Goal: Transaction & Acquisition: Purchase product/service

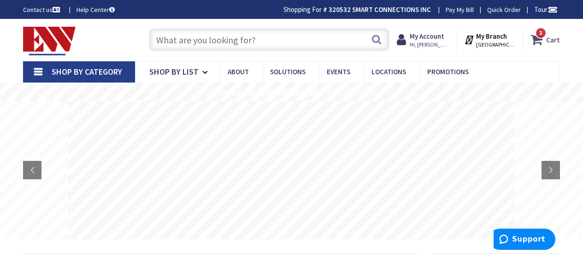
click at [556, 41] on strong "Cart" at bounding box center [553, 39] width 14 height 17
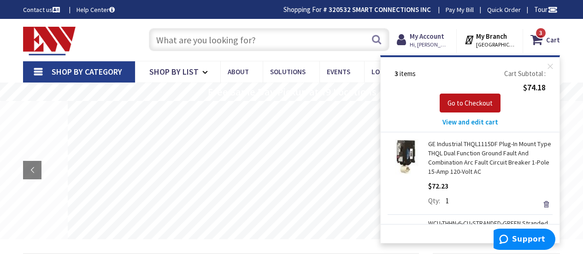
click at [465, 119] on span "View and edit cart" at bounding box center [471, 122] width 56 height 9
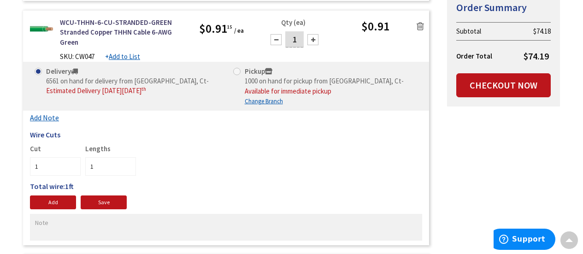
scroll to position [429, 0]
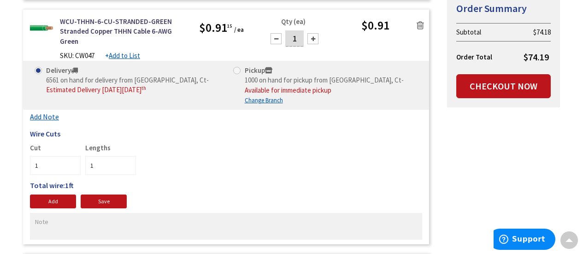
type input "[PERSON_NAME][GEOGRAPHIC_DATA][PERSON_NAME], [GEOGRAPHIC_DATA]"
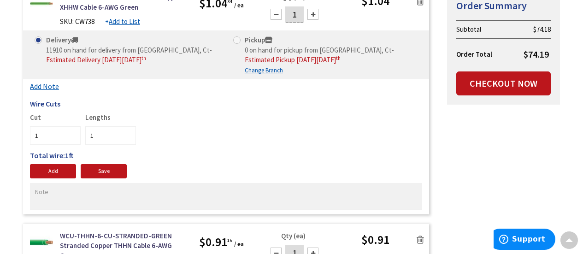
scroll to position [216, 0]
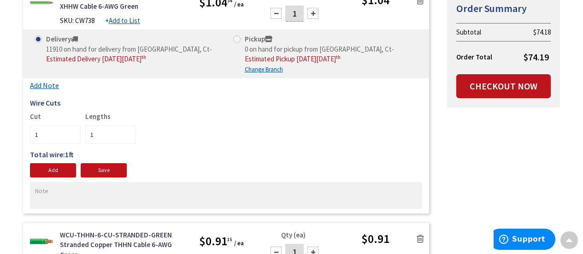
click at [419, 0] on icon at bounding box center [420, 0] width 7 height 9
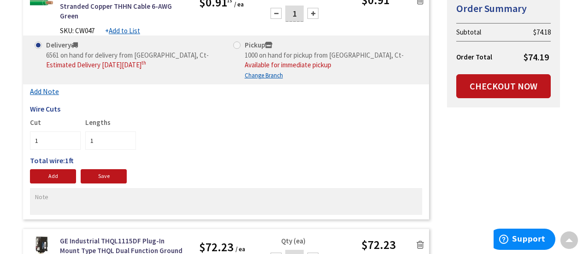
click at [419, 0] on icon at bounding box center [420, 0] width 7 height 9
